Goal: Check status: Check status

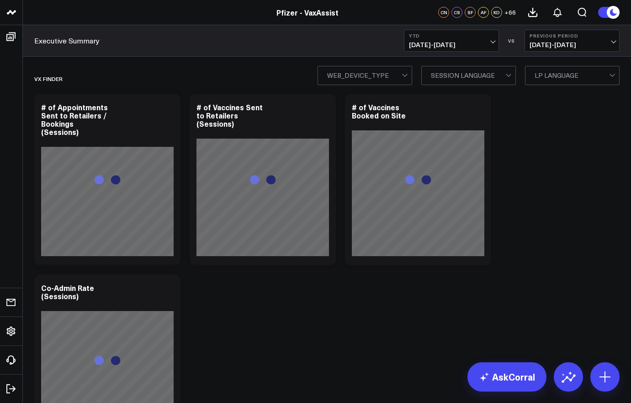
click at [452, 44] on span "[DATE] - [DATE]" at bounding box center [451, 44] width 85 height 7
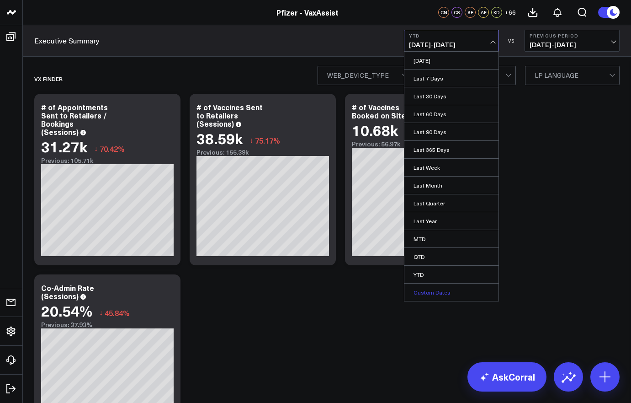
click at [424, 296] on link "Custom Dates" at bounding box center [452, 291] width 94 height 17
select select "7"
select select "2025"
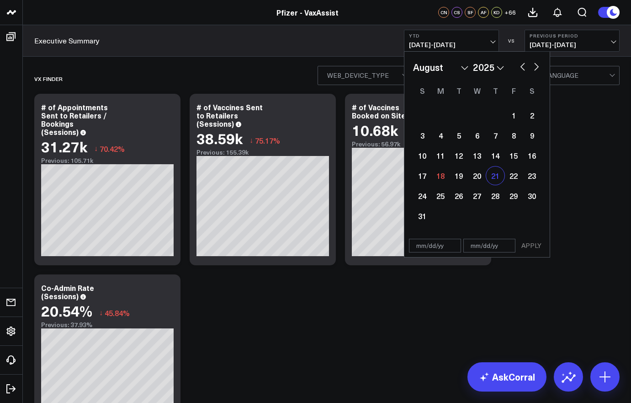
click at [496, 174] on div "21" at bounding box center [495, 175] width 18 height 18
type input "[DATE]"
select select "7"
select select "2025"
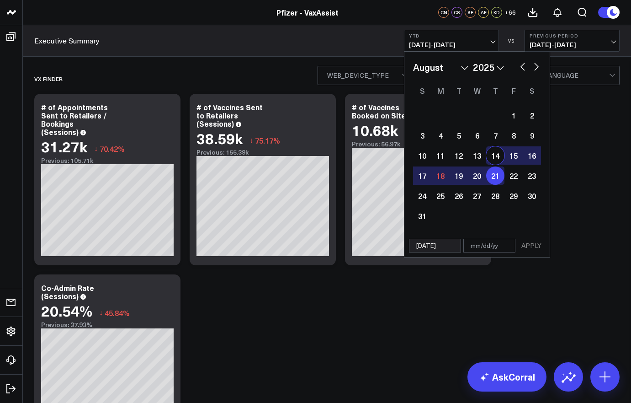
click at [493, 151] on div "14" at bounding box center [495, 155] width 18 height 18
type input "[DATE]"
select select "7"
select select "2025"
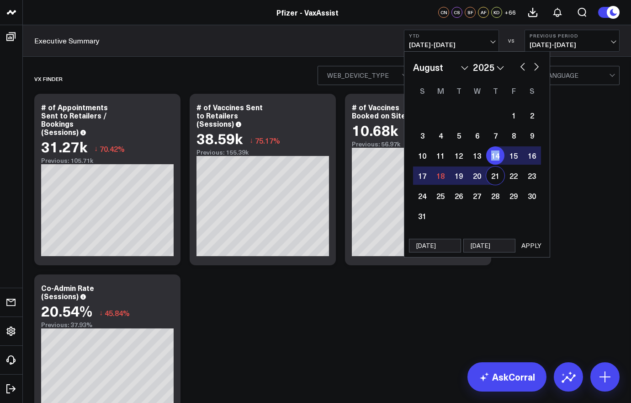
click at [493, 151] on div "14" at bounding box center [495, 155] width 18 height 18
select select "7"
select select "2025"
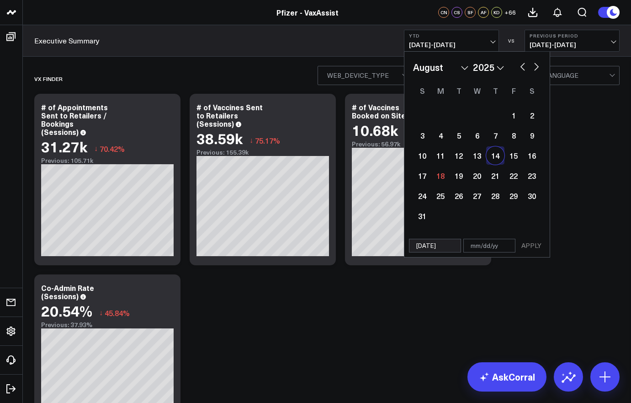
click at [493, 151] on div "14" at bounding box center [495, 155] width 18 height 18
type input "[DATE]"
select select "7"
select select "2025"
click at [534, 248] on button "APPLY" at bounding box center [531, 246] width 27 height 14
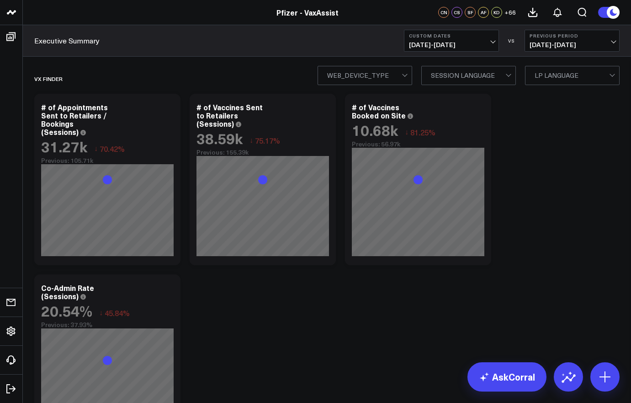
click at [565, 37] on b "Previous Period" at bounding box center [572, 35] width 85 height 5
click at [552, 113] on link "No Comparison" at bounding box center [572, 113] width 94 height 17
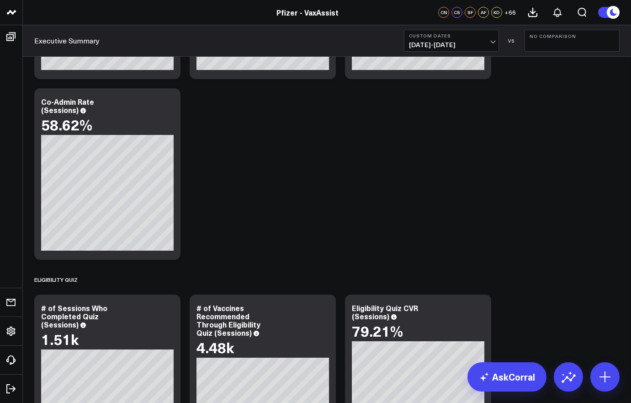
scroll to position [403, 0]
